Goal: Check status: Check status

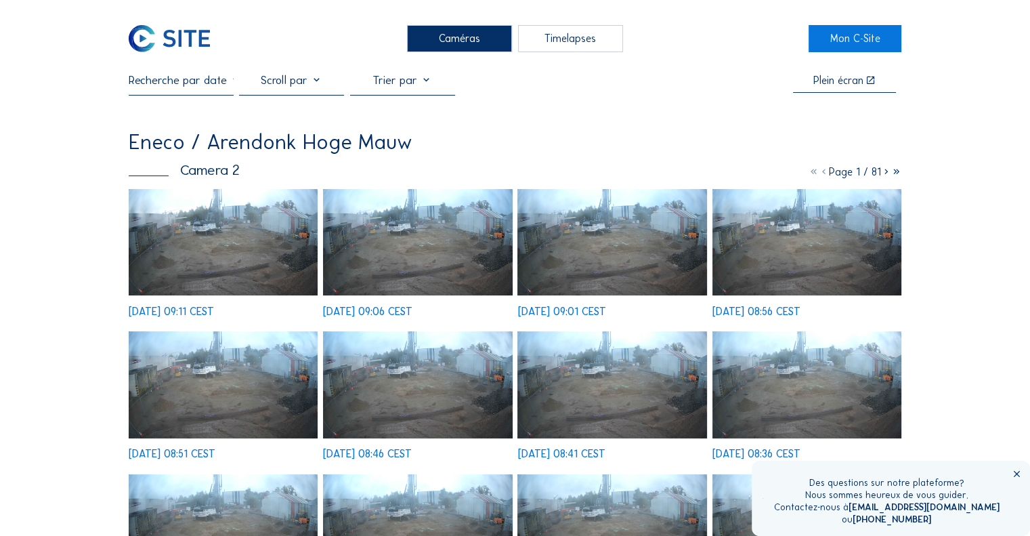
click at [207, 223] on img at bounding box center [223, 242] width 189 height 106
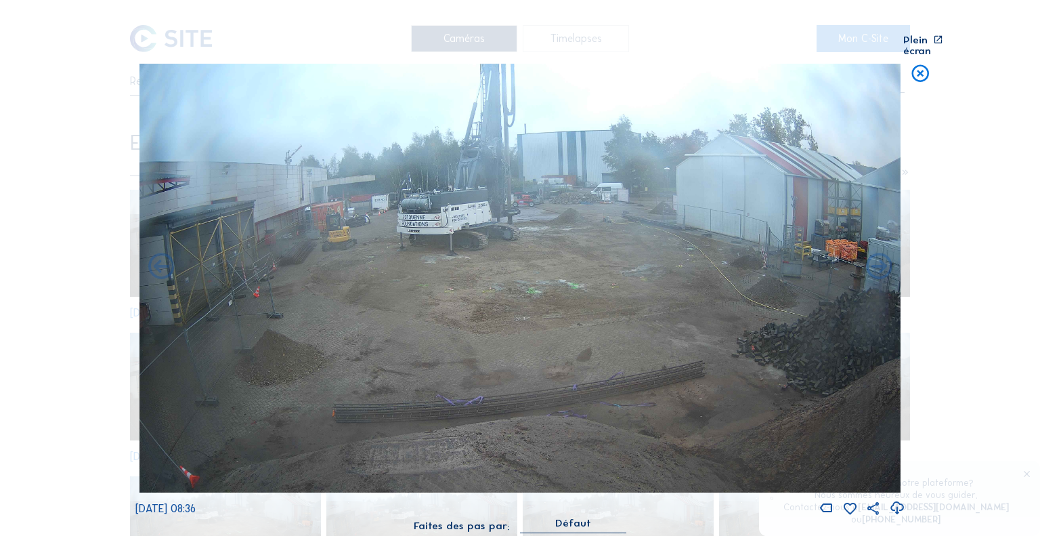
click at [921, 70] on icon at bounding box center [920, 75] width 21 height 22
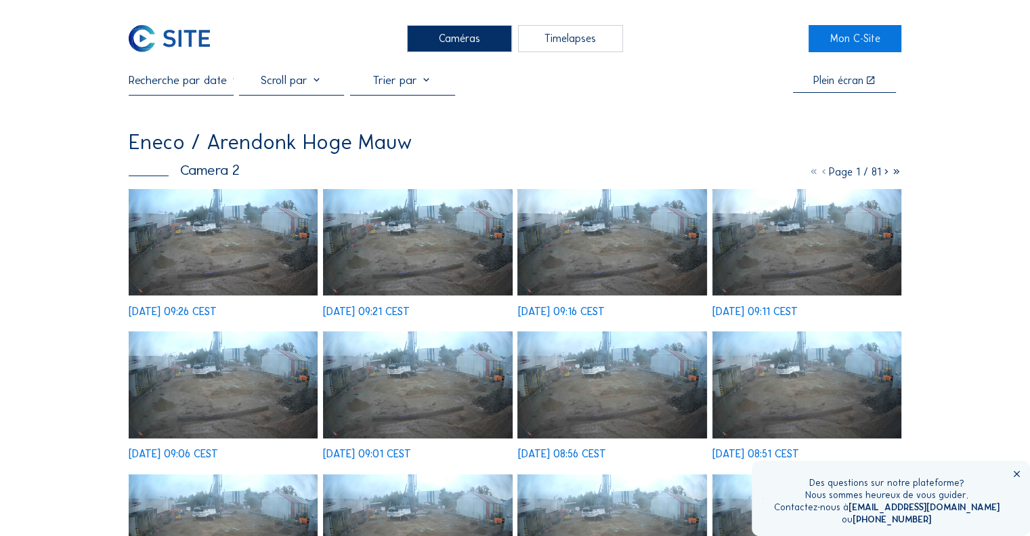
click at [234, 248] on img at bounding box center [223, 242] width 189 height 106
